Goal: Check status: Check status

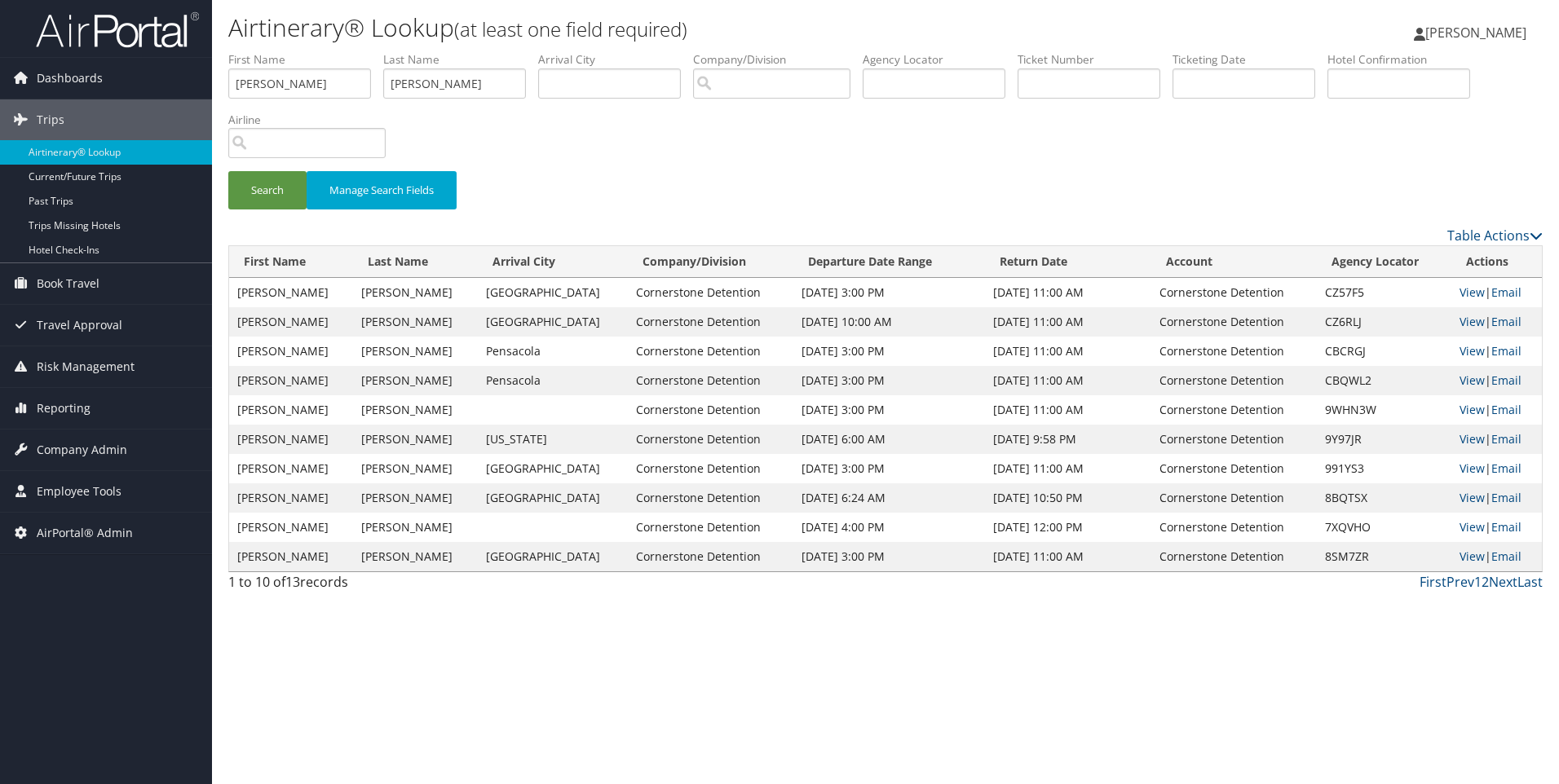
click at [1326, 302] on td "CZ57F5" at bounding box center [1384, 293] width 134 height 30
copy td "CZ57F5"
click at [1460, 295] on link "View" at bounding box center [1472, 292] width 26 height 16
drag, startPoint x: 479, startPoint y: 78, endPoint x: 336, endPoint y: 80, distance: 143.0
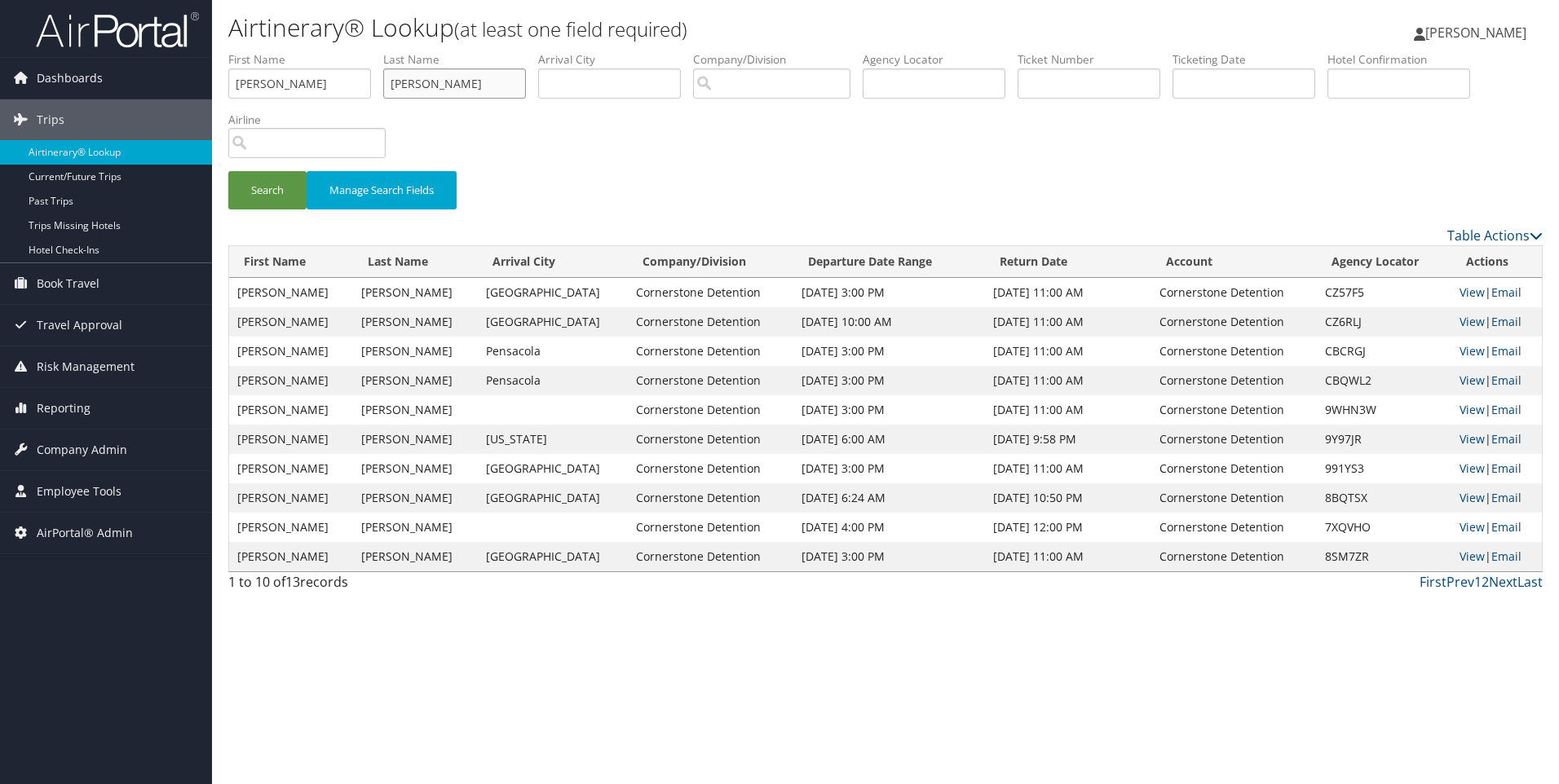
click at [336, 51] on ul "First Name [PERSON_NAME] Name [PERSON_NAME] Departure City Arrival City Company…" at bounding box center [886, 51] width 1315 height 0
drag, startPoint x: 336, startPoint y: 80, endPoint x: 146, endPoint y: 92, distance: 190.4
click at [146, 92] on div "Dashboards AirPortal 360™ (Manager) AirPortal 360™ (Agent) My Travel Dashboard …" at bounding box center [780, 392] width 1559 height 784
click at [977, 85] on input "text" at bounding box center [934, 83] width 143 height 31
paste input "D9M6BW"
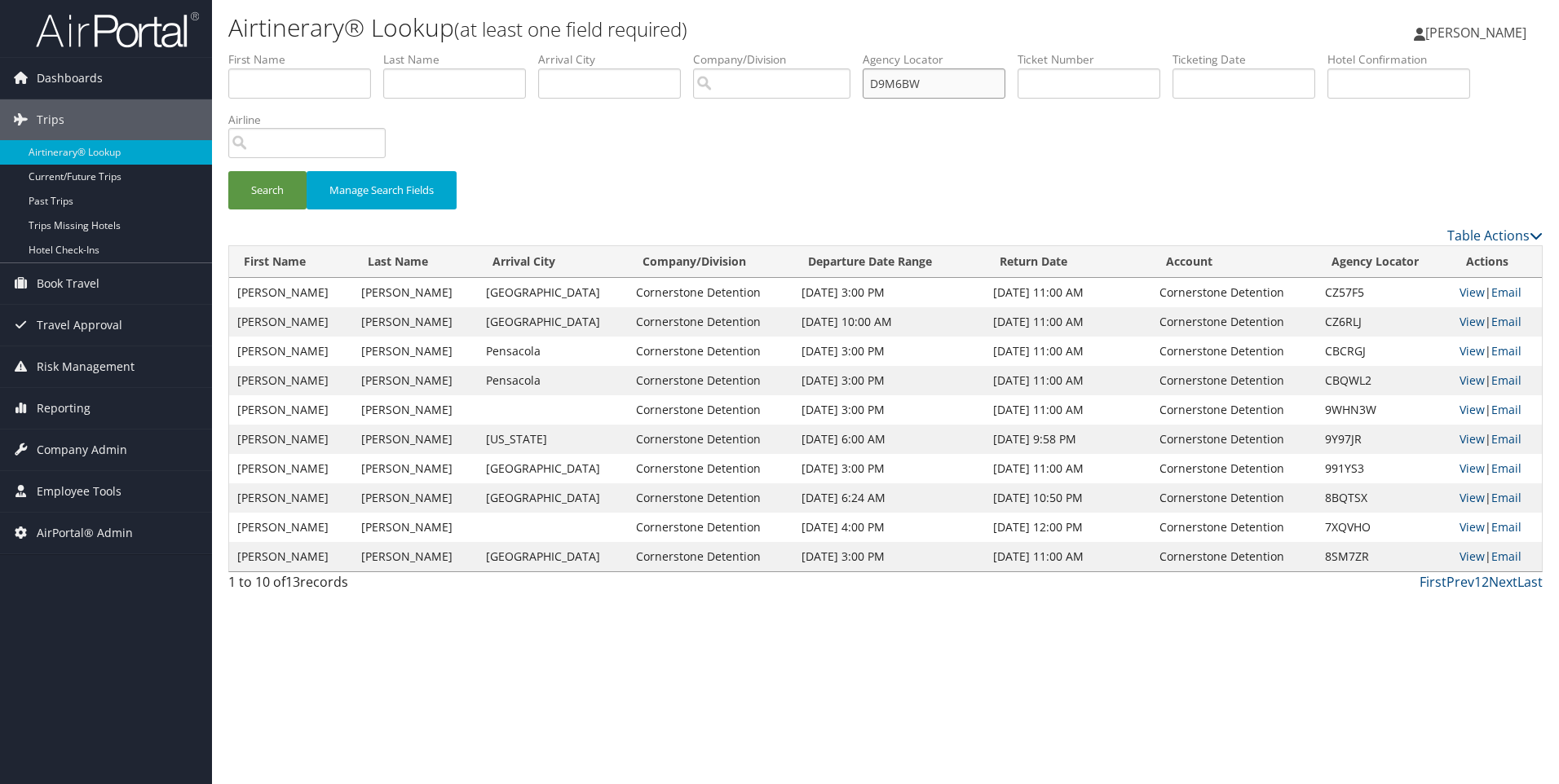
type input "D9M6BW"
click at [228, 171] on button "Search" at bounding box center [267, 190] width 78 height 38
